Goal: Register for event/course

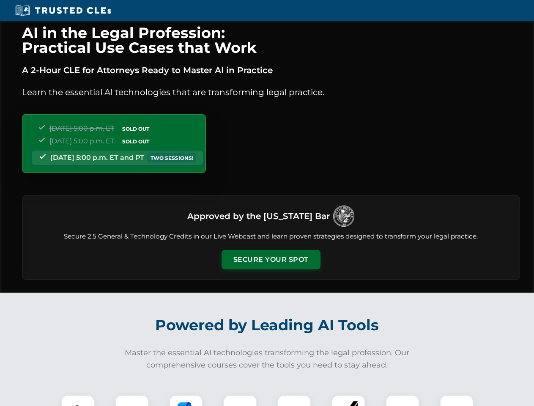
click at [270, 259] on button "Secure Your Spot" at bounding box center [270, 259] width 99 height 19
click at [78, 400] on img at bounding box center [77, 411] width 25 height 25
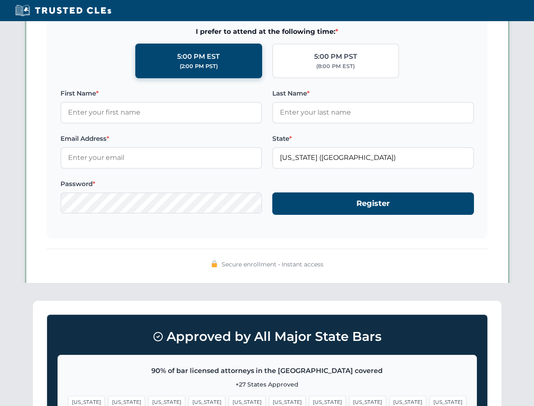
click at [309, 400] on span "[US_STATE]" at bounding box center [327, 402] width 37 height 12
click at [389, 400] on span "[US_STATE]" at bounding box center [407, 402] width 37 height 12
